Goal: Navigation & Orientation: Find specific page/section

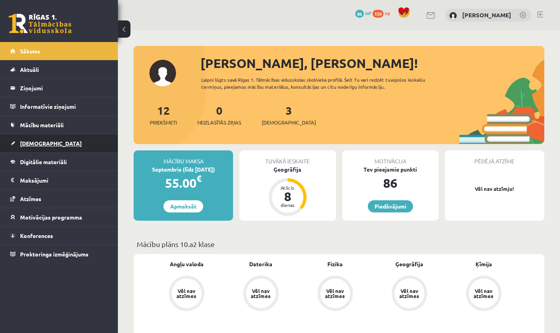
click at [41, 141] on span "[DEMOGRAPHIC_DATA]" at bounding box center [51, 143] width 62 height 7
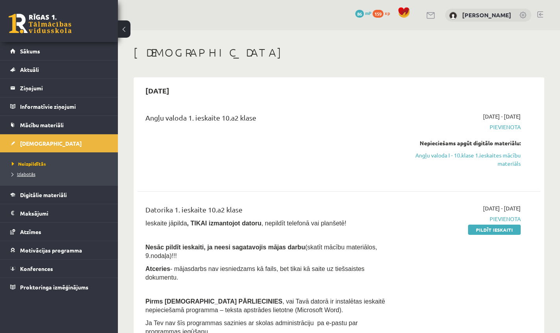
click at [38, 174] on link "Izlabotās" at bounding box center [61, 174] width 98 height 7
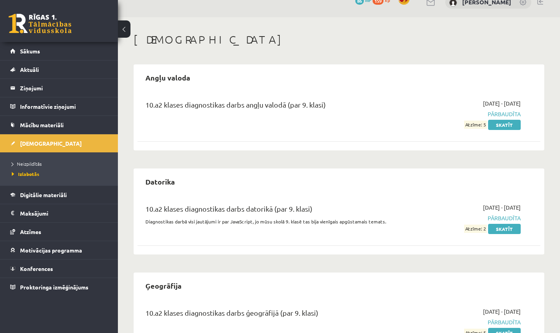
scroll to position [43, 0]
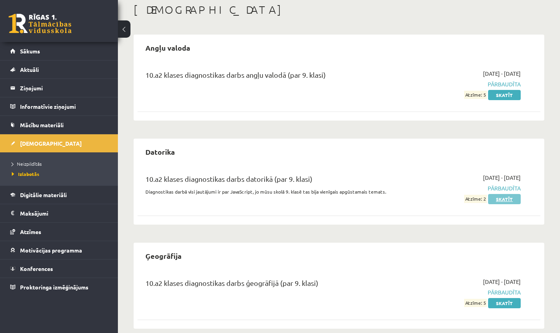
click at [308, 196] on link "Skatīt" at bounding box center [504, 199] width 33 height 10
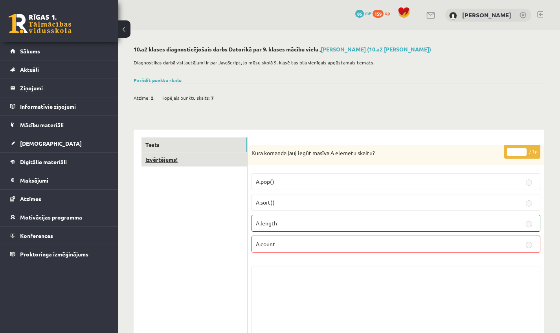
click at [205, 152] on link "Izvērtējums!" at bounding box center [194, 159] width 106 height 15
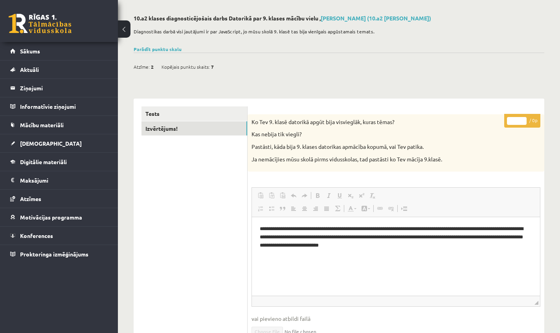
scroll to position [33, 0]
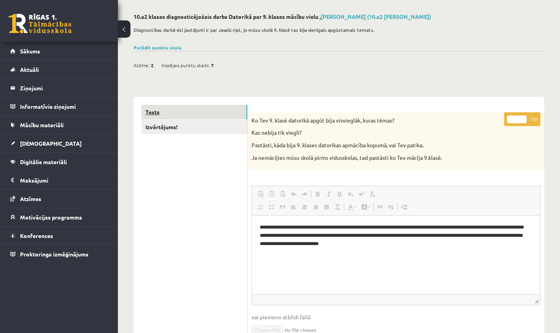
click at [174, 108] on link "Tests" at bounding box center [194, 112] width 106 height 15
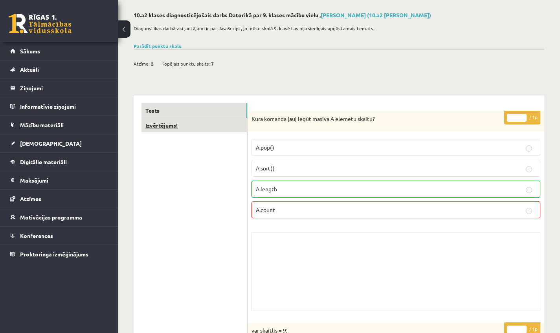
scroll to position [37, 0]
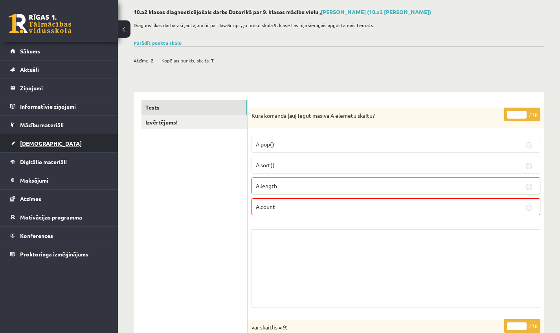
click at [39, 142] on span "[DEMOGRAPHIC_DATA]" at bounding box center [51, 143] width 62 height 7
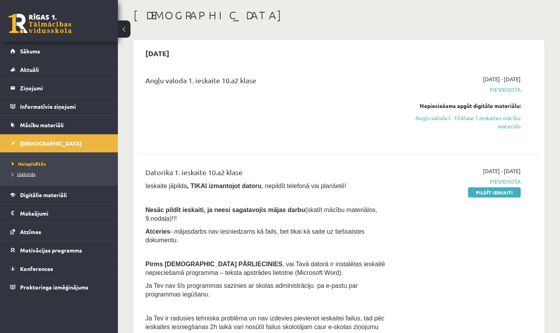
click at [35, 176] on span "Izlabotās" at bounding box center [24, 174] width 24 height 6
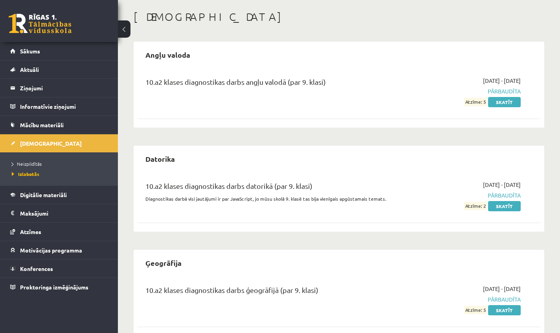
scroll to position [0, 0]
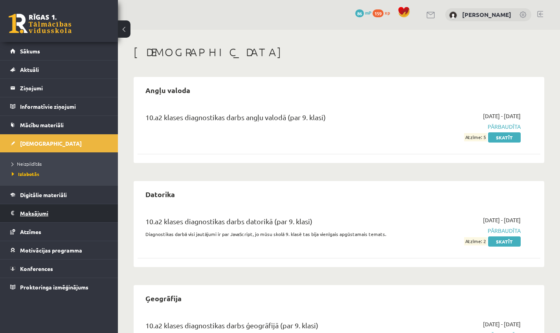
click at [57, 210] on legend "Maksājumi 0" at bounding box center [64, 213] width 88 height 18
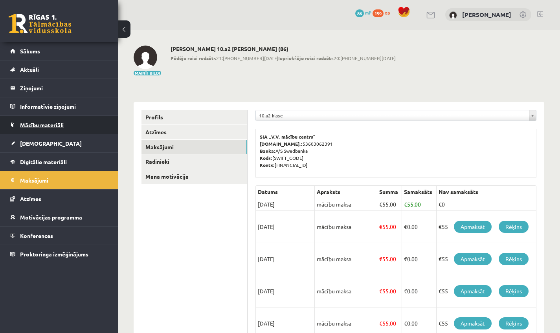
click at [50, 126] on span "Mācību materiāli" at bounding box center [42, 124] width 44 height 7
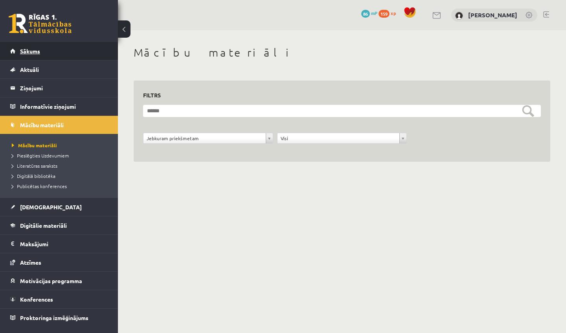
click at [41, 57] on link "Sākums" at bounding box center [59, 51] width 98 height 18
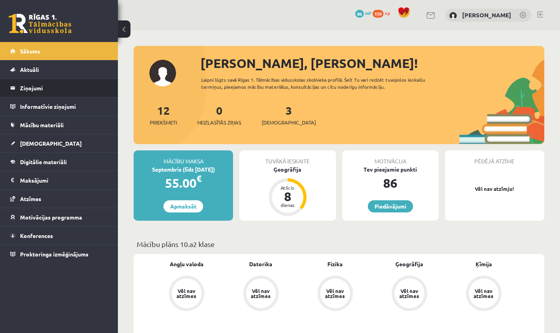
click at [117, 85] on li "Ziņojumi 0" at bounding box center [59, 88] width 118 height 19
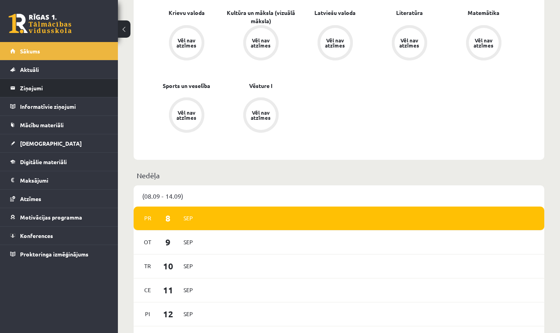
scroll to position [150, 0]
